Goal: Information Seeking & Learning: Learn about a topic

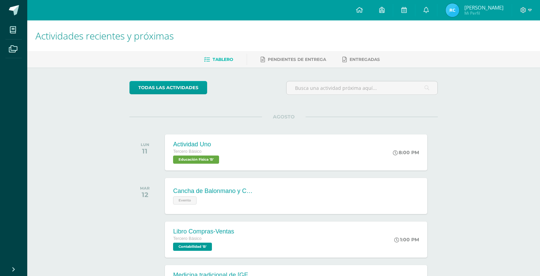
scroll to position [239, 0]
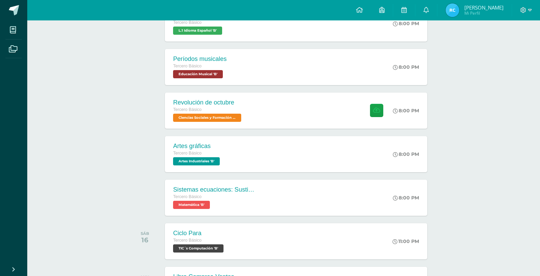
scroll to position [292, 0]
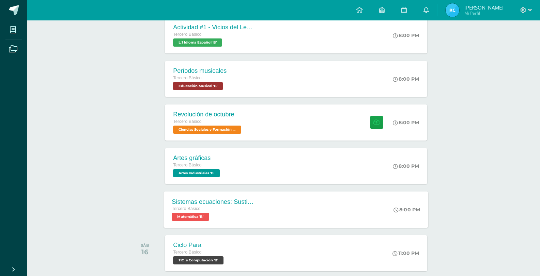
click at [232, 202] on div "Sistemas ecuaciones: Sustitución e igualación" at bounding box center [213, 201] width 82 height 7
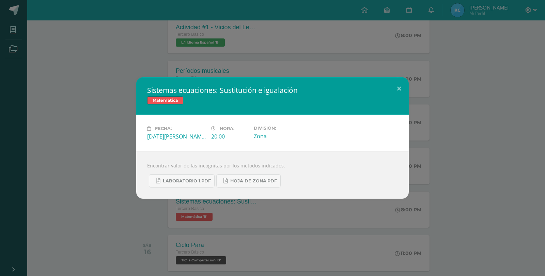
click at [129, 154] on div "Sistemas ecuaciones: Sustitución e igualación Matemática Fecha: Miércoles 13 de…" at bounding box center [273, 138] width 540 height 122
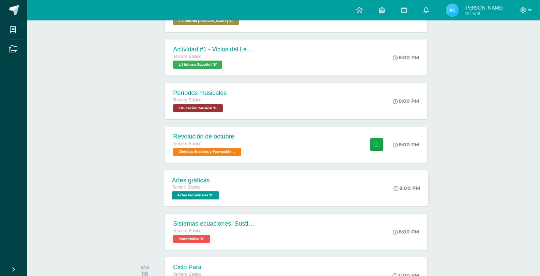
scroll to position [258, 0]
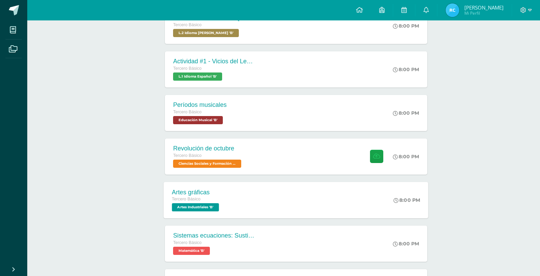
click at [220, 199] on div "Tercero Básico" at bounding box center [196, 199] width 49 height 7
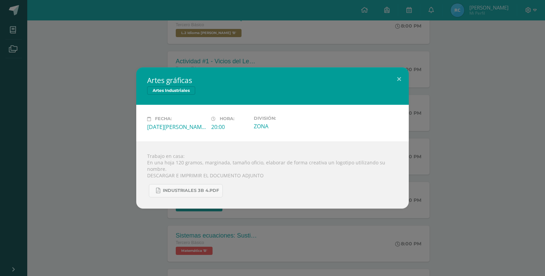
click at [133, 155] on div "Artes gráficas Artes Industriales Fecha: Miércoles 13 de Agosto Hora: 20:00 Div…" at bounding box center [273, 137] width 540 height 141
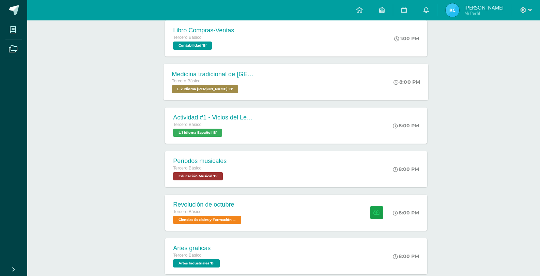
scroll to position [189, 0]
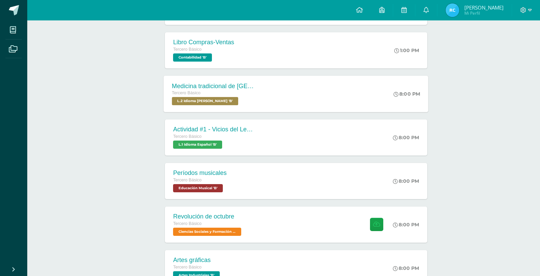
click at [259, 83] on div "Medicina tradicional de Guatemala Tercero Básico L.2 Idioma Maya Kaqchikel 'B'" at bounding box center [213, 94] width 99 height 36
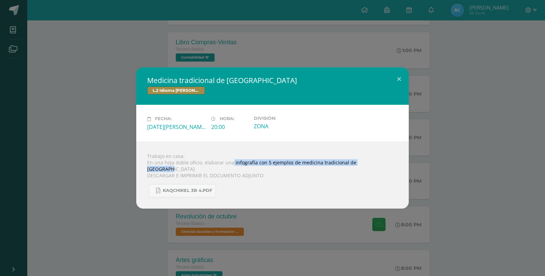
drag, startPoint x: 232, startPoint y: 165, endPoint x: 375, endPoint y: 165, distance: 143.1
click at [375, 165] on div "Trabajo en casa: En una hoja doble oficio, elaborar una infografía con 5 ejempl…" at bounding box center [272, 175] width 273 height 67
copy div "infografía con 5 ejemplos de medicina tradicional de Guatemala"
click at [50, 50] on div "Medicina tradicional de Guatemala L.2 Idioma Maya Kaqchikel Fecha: Martes 12 de…" at bounding box center [272, 138] width 545 height 276
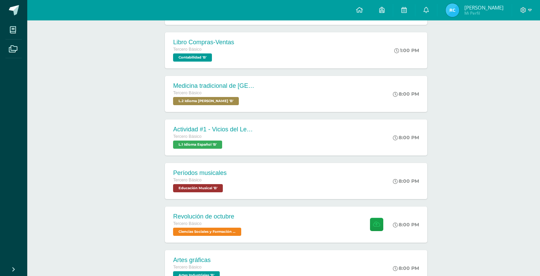
click at [246, 195] on div "Períodos musicales Tercero Básico Educación Musical 'B' 8:00 PM Períodos musica…" at bounding box center [296, 181] width 262 height 36
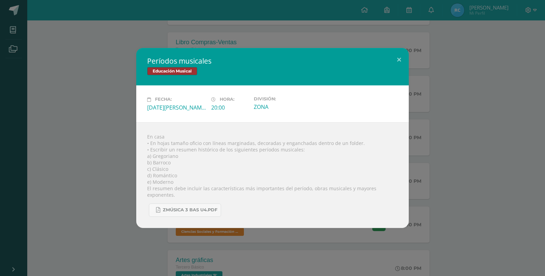
click at [125, 142] on div "Períodos musicales Educación Musical Fecha: Martes 12 de Agosto Hora: 20:00 Div…" at bounding box center [273, 138] width 540 height 180
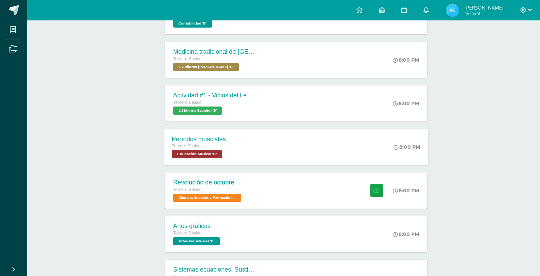
scroll to position [258, 0]
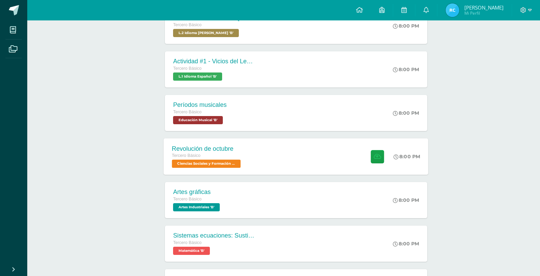
click at [250, 165] on div "Revolución de octubre Tercero Básico Ciencias Sociales y Formación Ciudadana 'B'" at bounding box center [207, 156] width 87 height 36
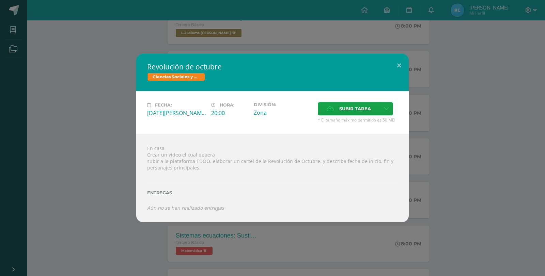
click at [115, 144] on div "Revolución de octubre Ciencias Sociales y Formación Ciudadana Fecha: Miércoles …" at bounding box center [273, 138] width 540 height 168
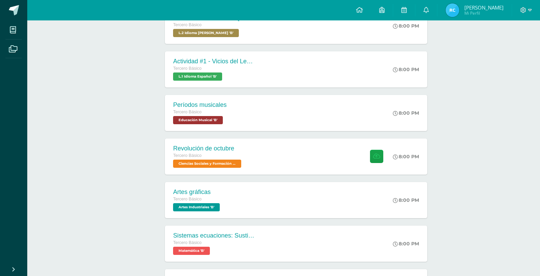
scroll to position [326, 0]
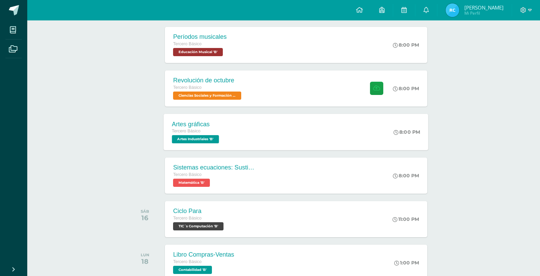
click at [258, 142] on div "Artes gráficas Tercero Básico Artes Industriales 'B' 8:00 PM Artes gráficas Art…" at bounding box center [296, 132] width 265 height 36
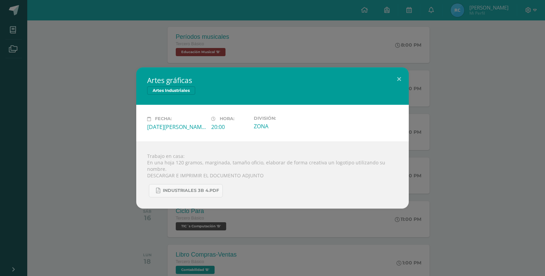
click at [103, 131] on div "Artes gráficas Artes Industriales Fecha: Miércoles 13 de Agosto Hora: 20:00 Div…" at bounding box center [273, 137] width 540 height 141
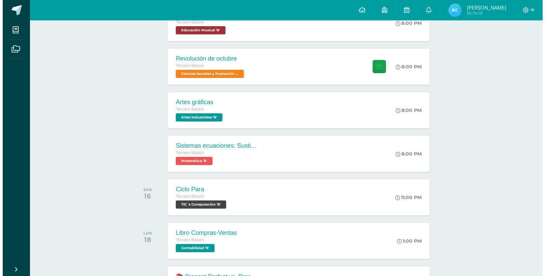
scroll to position [360, 0]
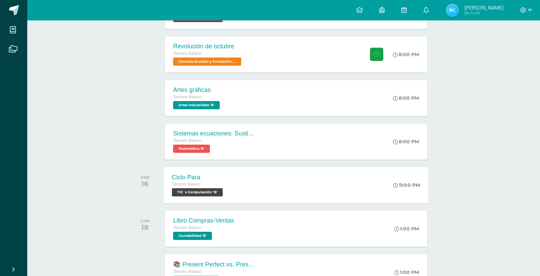
click at [219, 175] on div "Ciclo Para" at bounding box center [198, 177] width 53 height 7
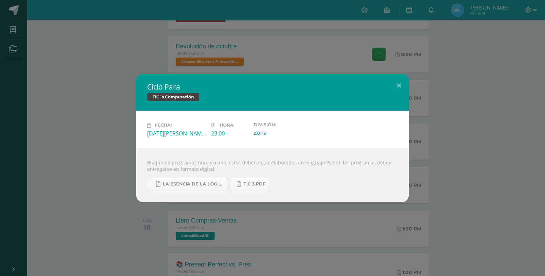
click at [102, 142] on div "Ciclo Para TIC´s Computación Fecha: Sábado 16 de Agosto Hora: 23:00 División: Z…" at bounding box center [273, 138] width 540 height 128
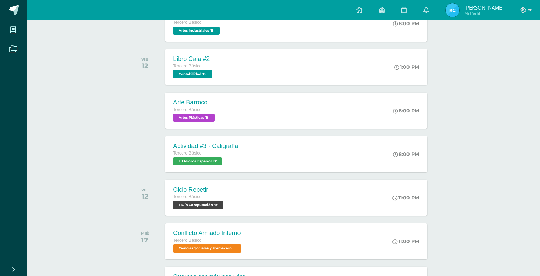
scroll to position [1655, 0]
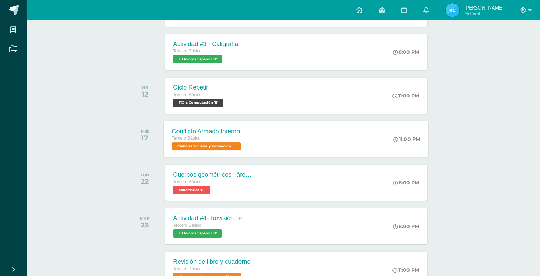
click at [242, 128] on div "Conflicto Armado Interno" at bounding box center [207, 131] width 71 height 7
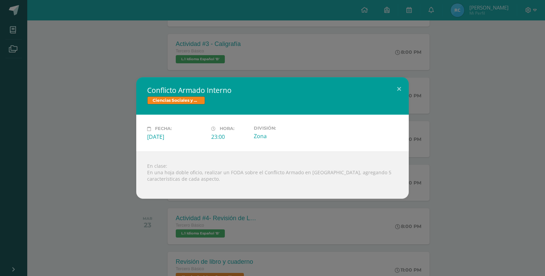
click at [125, 117] on div "Conflicto Armado Interno Ciencias Sociales y Formación Ciudadana Fecha: Miércol…" at bounding box center [273, 137] width 540 height 121
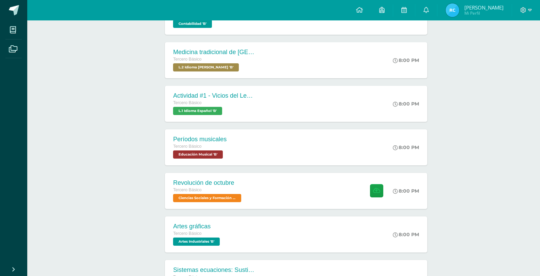
scroll to position [224, 0]
click at [214, 110] on span "L.1 Idioma Español 'B'" at bounding box center [196, 111] width 49 height 8
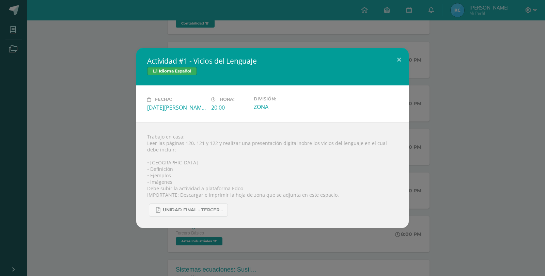
click at [72, 91] on div "Actividad #1 - Vicios del LenguaJe L.1 Idioma Español Fecha: Martes 12 de Agost…" at bounding box center [273, 138] width 540 height 180
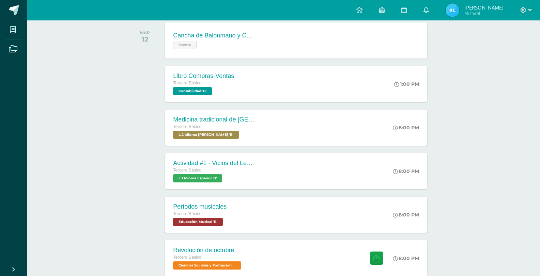
scroll to position [155, 0]
click at [245, 166] on div "Actividad #1 - Vicios del LenguaJe" at bounding box center [213, 163] width 82 height 7
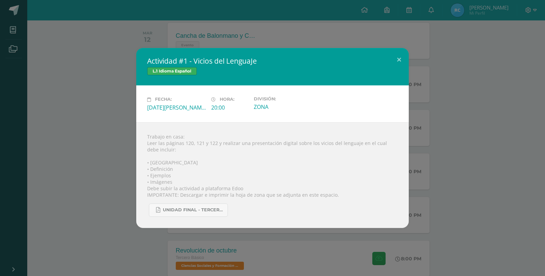
click at [134, 140] on div "Actividad #1 - Vicios del LenguaJe L.1 Idioma Español Fecha: Martes 12 de Agost…" at bounding box center [273, 138] width 540 height 180
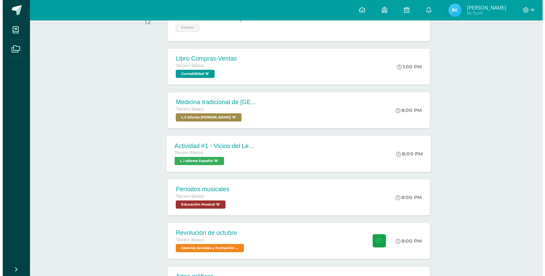
scroll to position [189, 0]
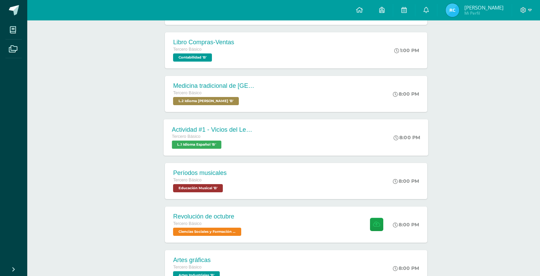
click at [203, 149] on div "Actividad #1 - Vicios del LenguaJe Tercero Básico L.1 Idioma Español 'B'" at bounding box center [213, 137] width 99 height 36
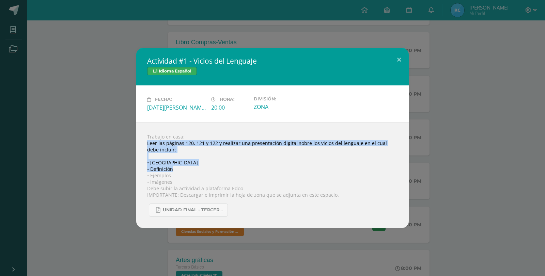
drag, startPoint x: 147, startPoint y: 143, endPoint x: 304, endPoint y: 167, distance: 158.9
click at [304, 167] on div "Trabajo en casa: Leer las páginas 120, 121 y 122 y realizar una presentación di…" at bounding box center [272, 175] width 273 height 106
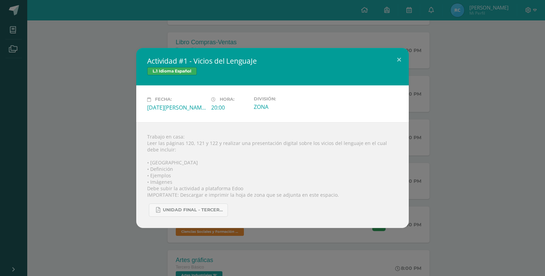
click at [423, 128] on div "Actividad #1 - Vicios del LenguaJe L.1 Idioma Español Fecha: Martes 12 de Agost…" at bounding box center [273, 138] width 540 height 180
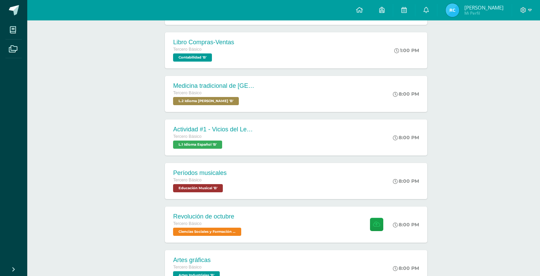
click at [272, 140] on div "Actividad #1 - Vicios del LenguaJe Tercero Básico L.1 Idioma Español 'B' 8:00 P…" at bounding box center [296, 137] width 265 height 36
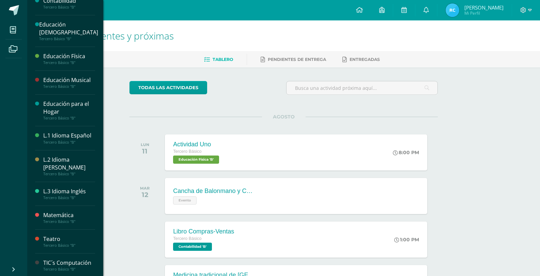
scroll to position [121, 0]
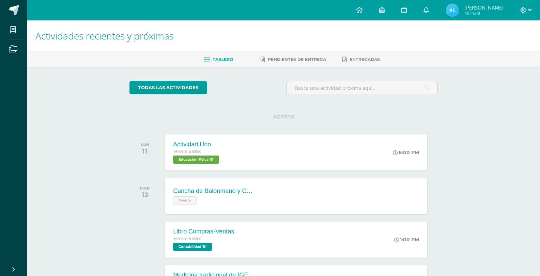
click at [459, 6] on img at bounding box center [453, 10] width 14 height 14
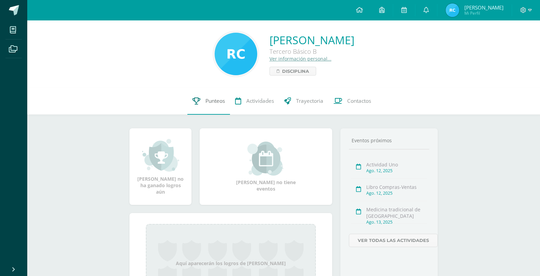
click at [203, 103] on link "Punteos" at bounding box center [208, 101] width 43 height 27
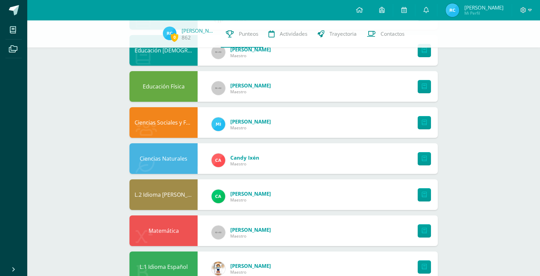
scroll to position [381, 0]
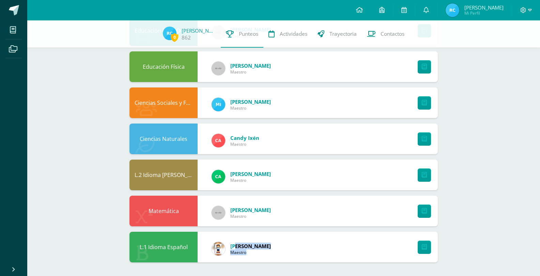
drag, startPoint x: 268, startPoint y: 247, endPoint x: 236, endPoint y: 245, distance: 32.1
click at [236, 245] on div "[PERSON_NAME]" at bounding box center [241, 249] width 73 height 31
click at [237, 244] on span "[PERSON_NAME]" at bounding box center [250, 246] width 41 height 7
drag, startPoint x: 231, startPoint y: 246, endPoint x: 267, endPoint y: 247, distance: 35.5
click at [267, 247] on span "[PERSON_NAME]" at bounding box center [250, 246] width 41 height 7
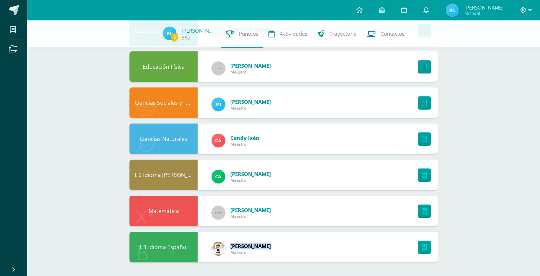
copy span "[PERSON_NAME]"
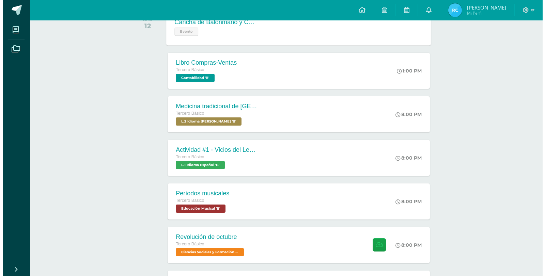
scroll to position [170, 0]
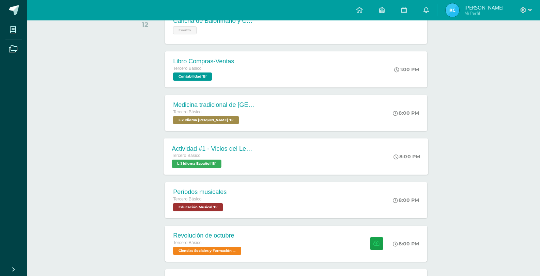
click at [258, 153] on div "Actividad #1 - Vicios del LenguaJe Tercero Básico L.1 Idioma Español 'B'" at bounding box center [213, 156] width 99 height 36
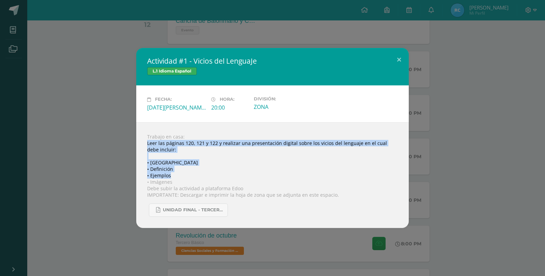
drag, startPoint x: 148, startPoint y: 142, endPoint x: 183, endPoint y: 175, distance: 48.0
click at [183, 175] on div "Trabajo en casa: Leer las páginas 120, 121 y 122 y realizar una presentación di…" at bounding box center [272, 175] width 273 height 106
copy div "Leer las páginas 120, 121 y 122 y realizar una presentación digital sobre los v…"
